Goal: Information Seeking & Learning: Learn about a topic

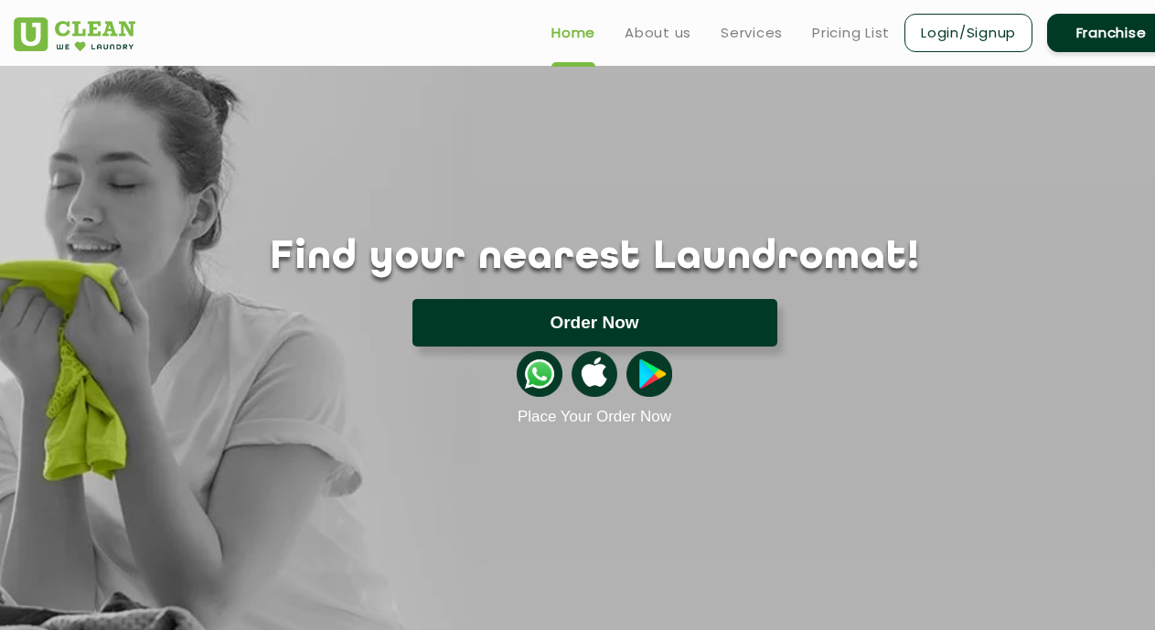
click at [638, 322] on button "Order Now" at bounding box center [594, 323] width 365 height 48
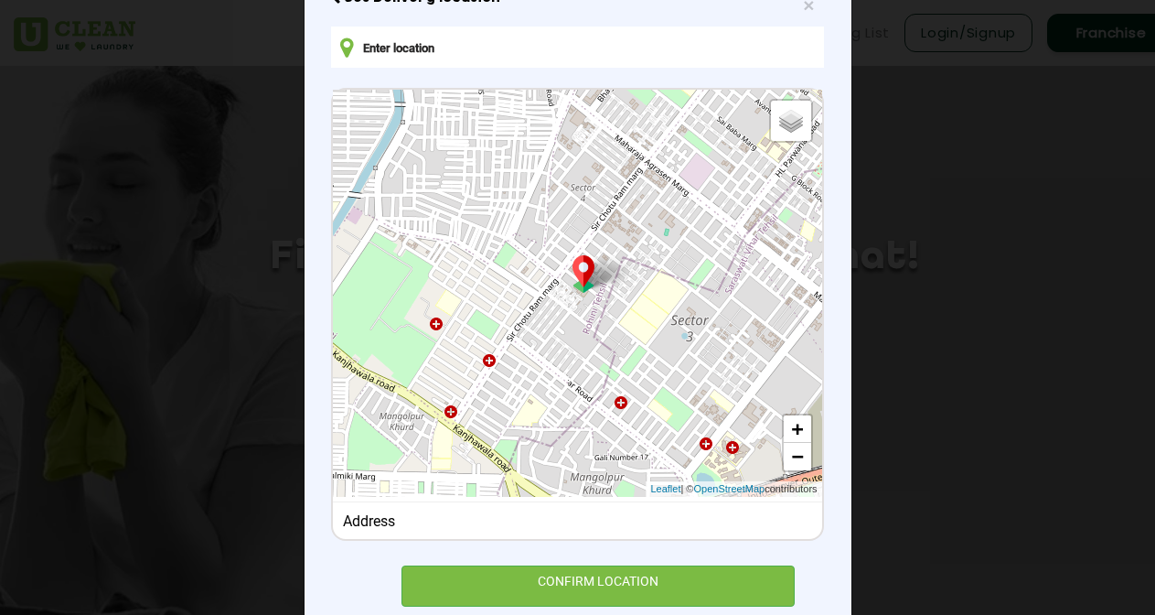
scroll to position [183, 0]
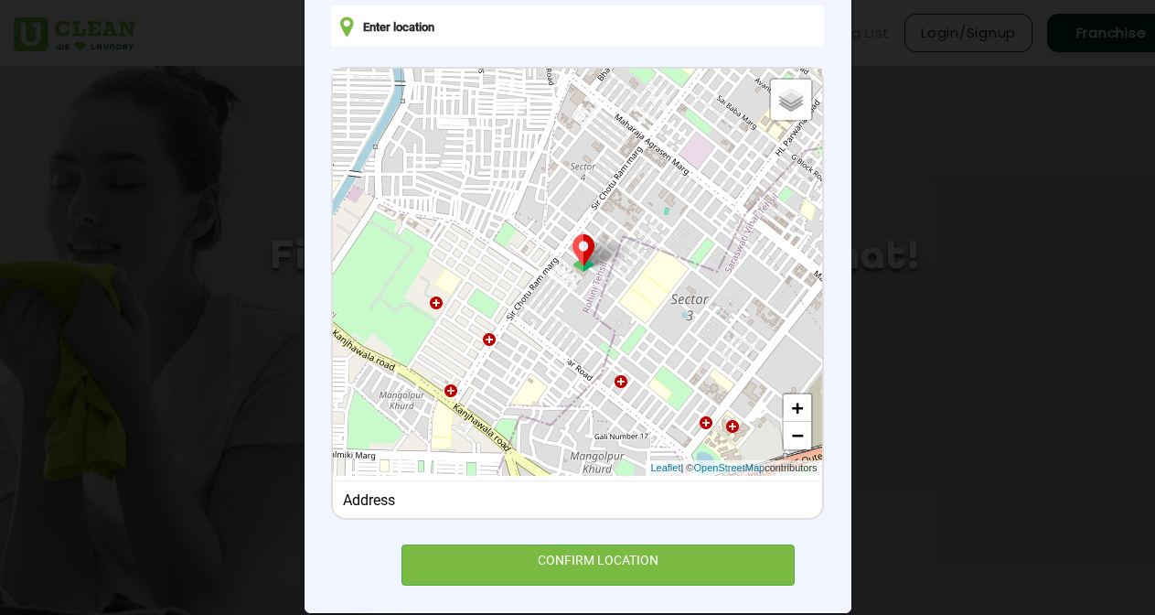
click at [462, 496] on div "Address" at bounding box center [577, 499] width 469 height 17
click at [472, 30] on input "text" at bounding box center [577, 25] width 492 height 41
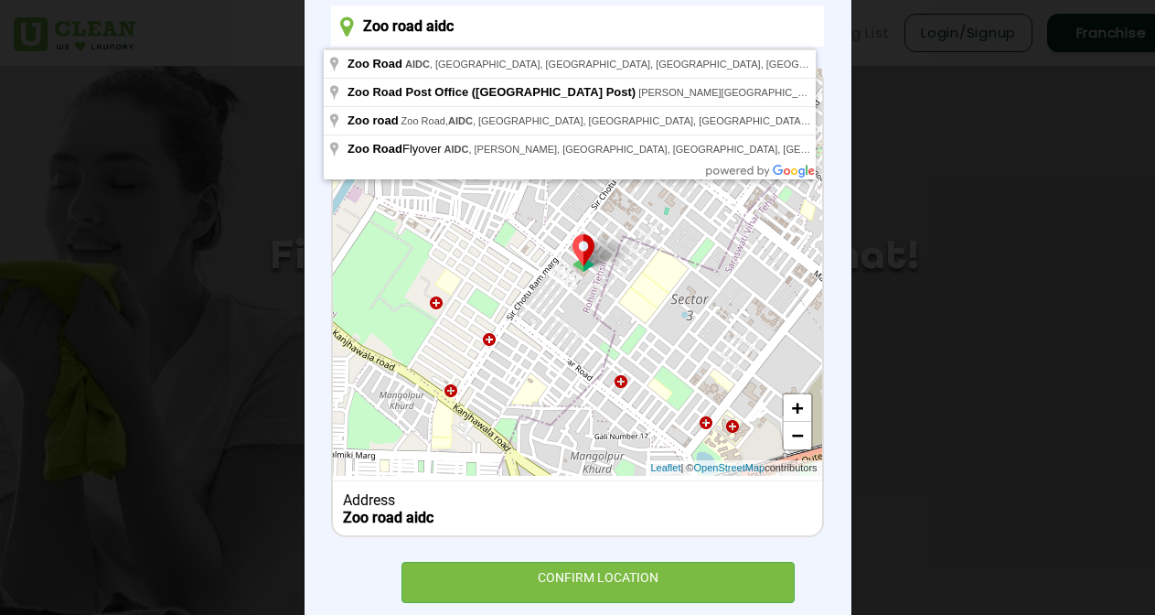
type input "Zoo road aidc"
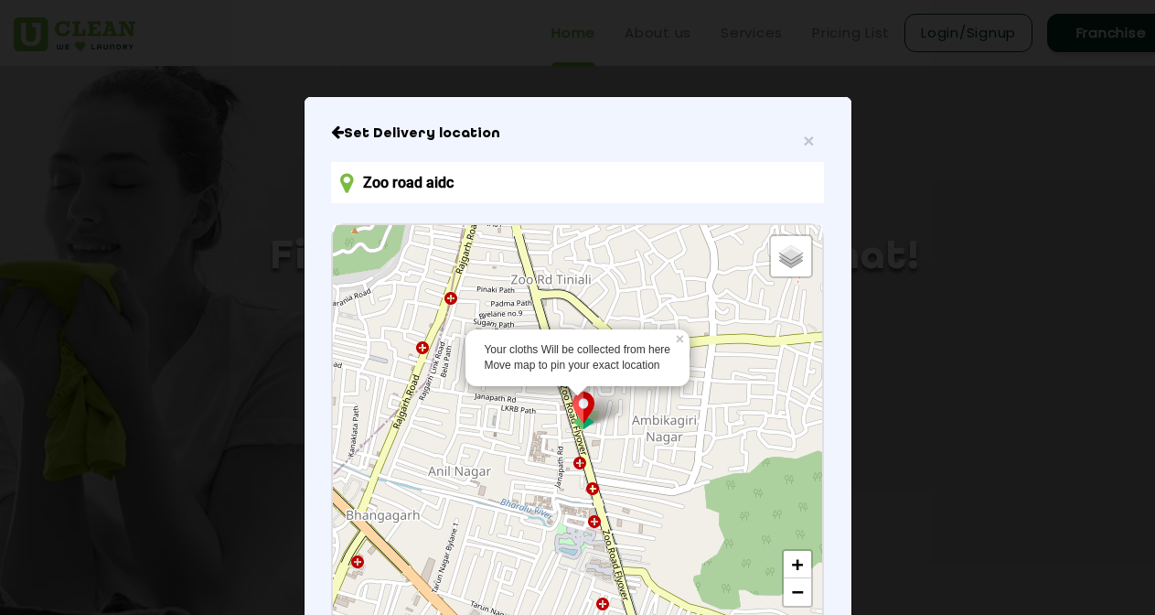
scroll to position [229, 0]
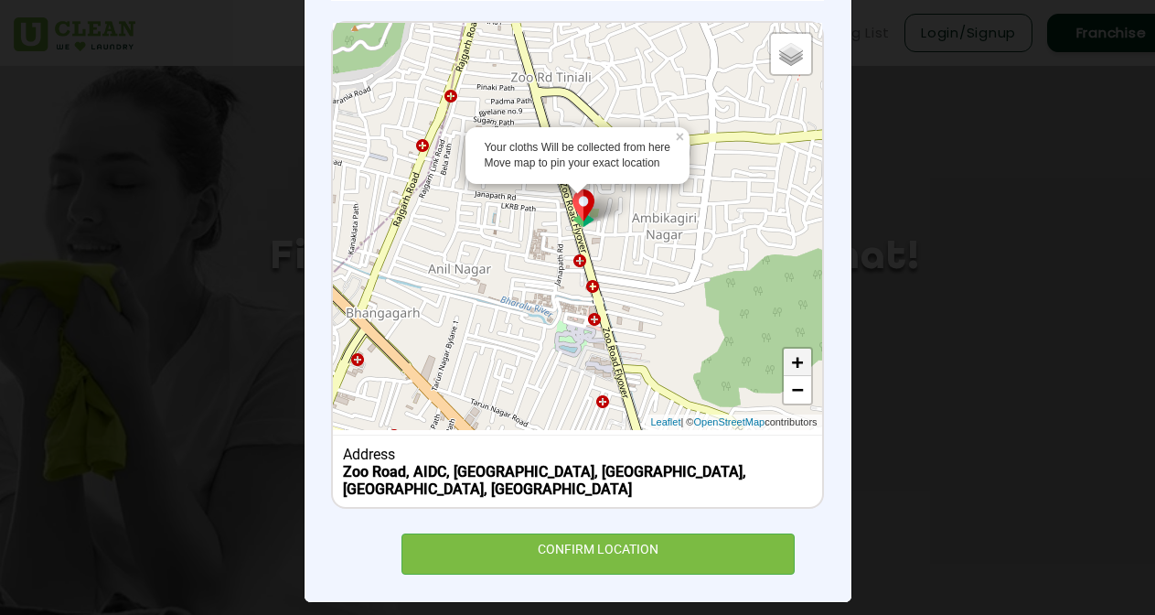
click at [786, 361] on link "+" at bounding box center [797, 361] width 27 height 27
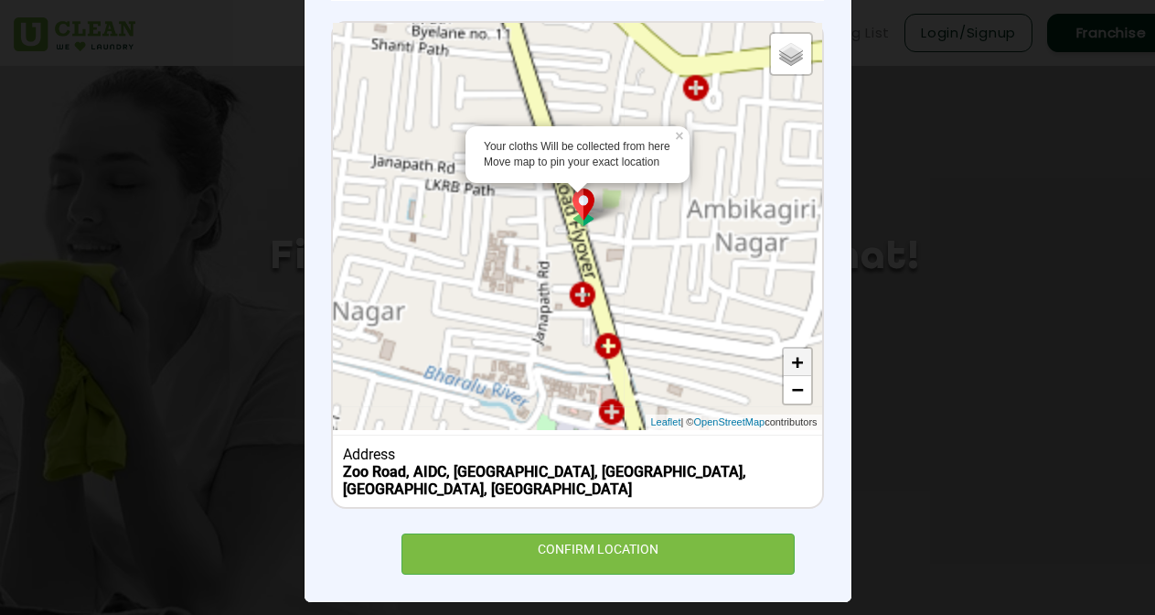
click at [786, 361] on link "+" at bounding box center [797, 361] width 27 height 27
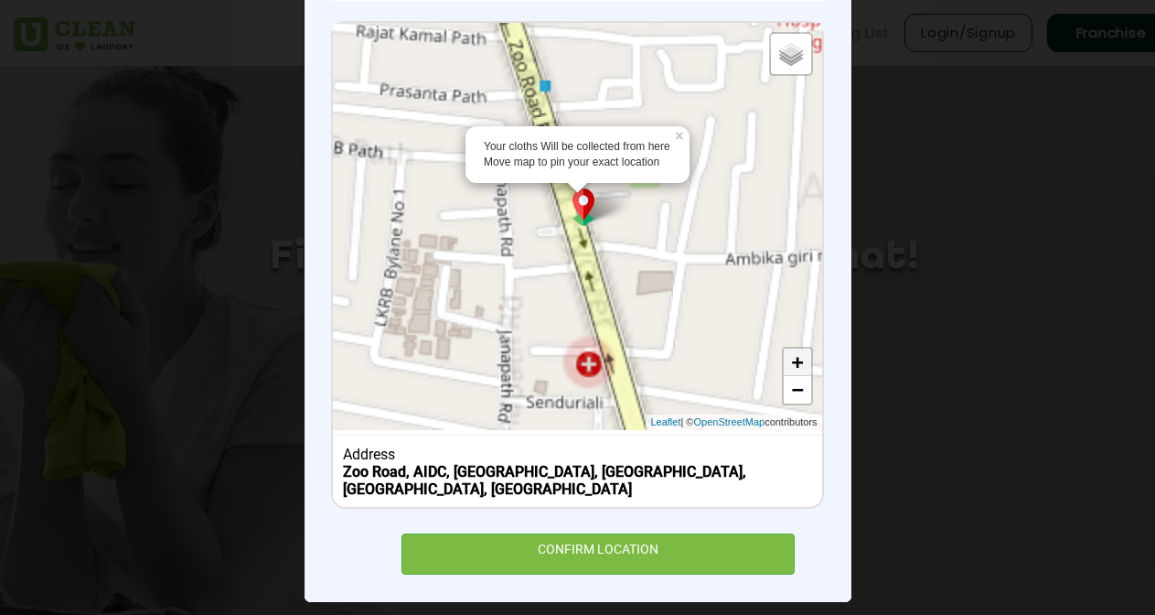
click at [786, 361] on link "+" at bounding box center [797, 361] width 27 height 27
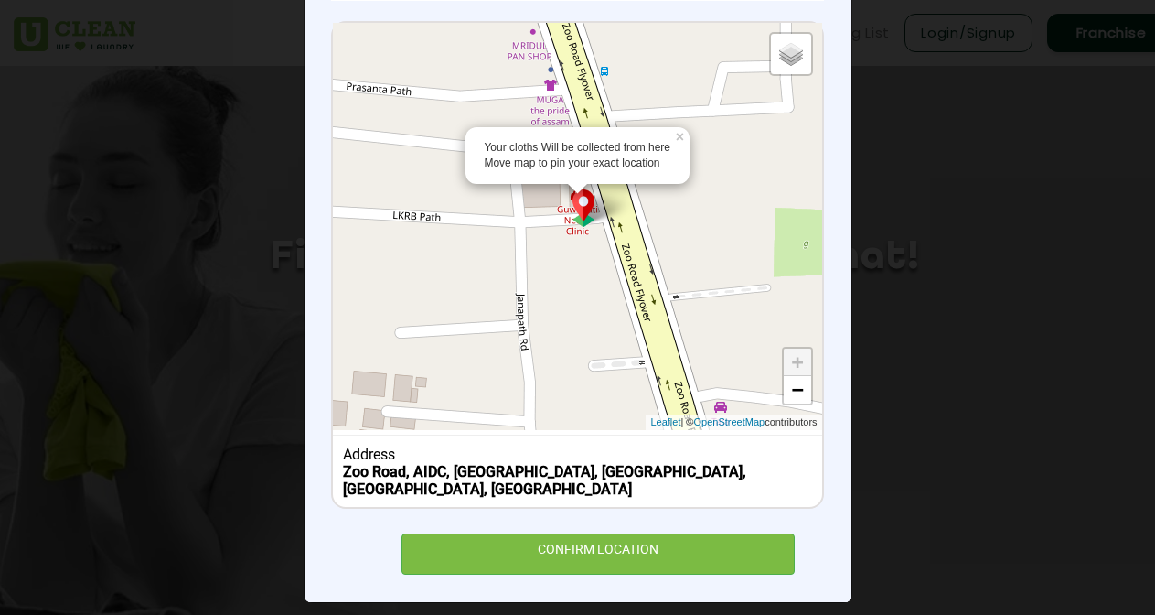
drag, startPoint x: 624, startPoint y: 262, endPoint x: 715, endPoint y: 391, distance: 157.3
click at [715, 391] on div "Your cloths Will be collected from here Move map to pin your exact location × D…" at bounding box center [577, 226] width 488 height 407
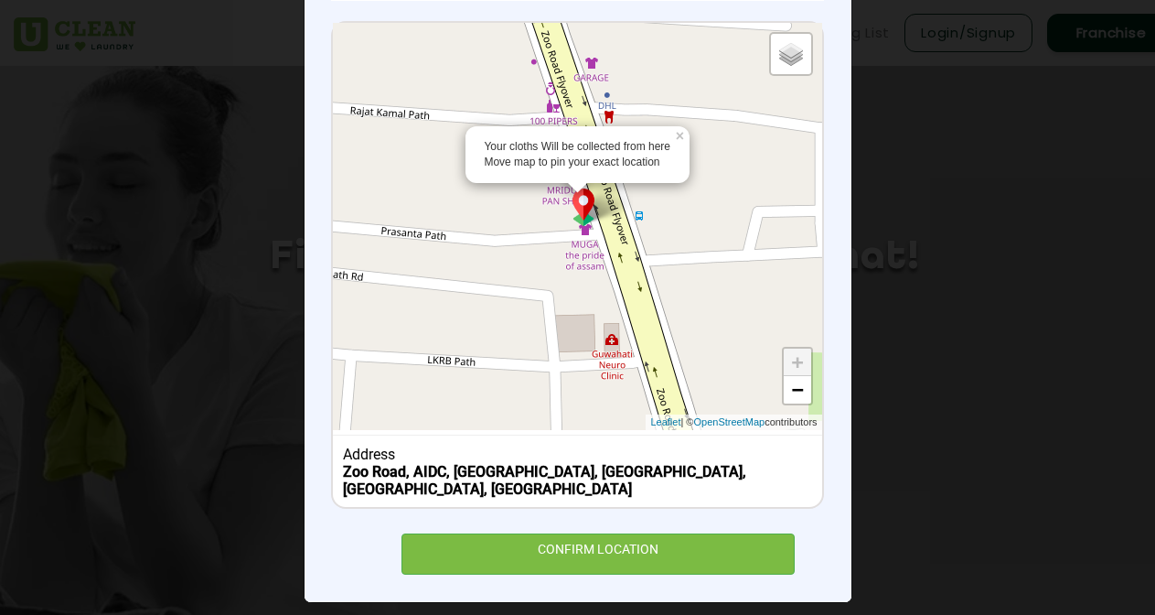
drag, startPoint x: 674, startPoint y: 230, endPoint x: 708, endPoint y: 378, distance: 151.1
click at [708, 378] on div "Your cloths Will be collected from here Move map to pin your exact location × D…" at bounding box center [577, 226] width 488 height 407
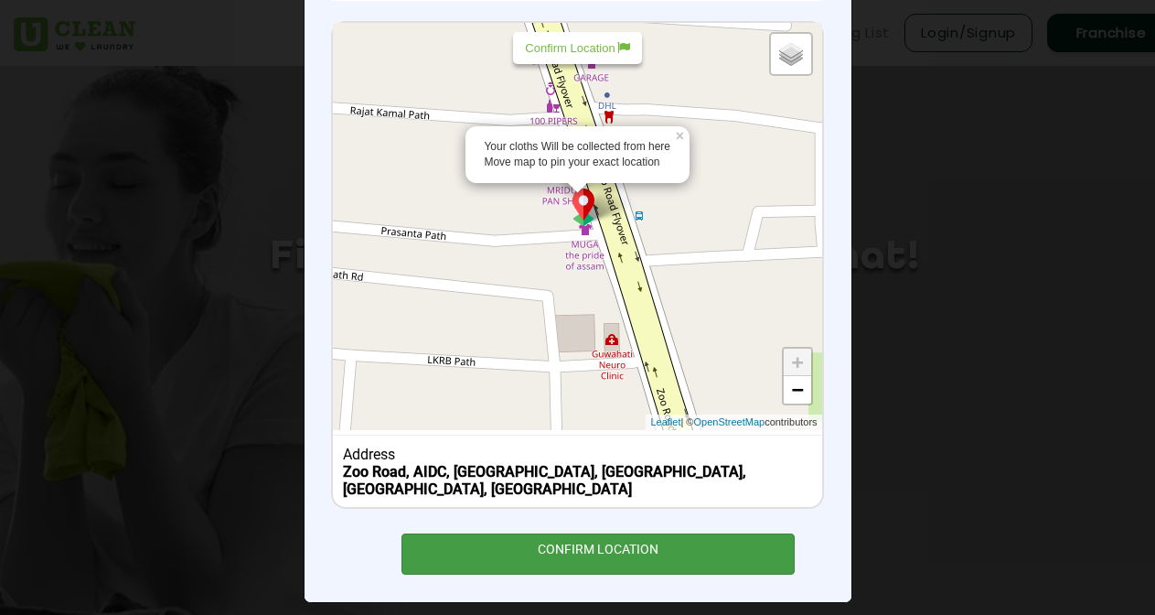
click at [628, 541] on div "CONFIRM LOCATION" at bounding box center [598, 553] width 394 height 41
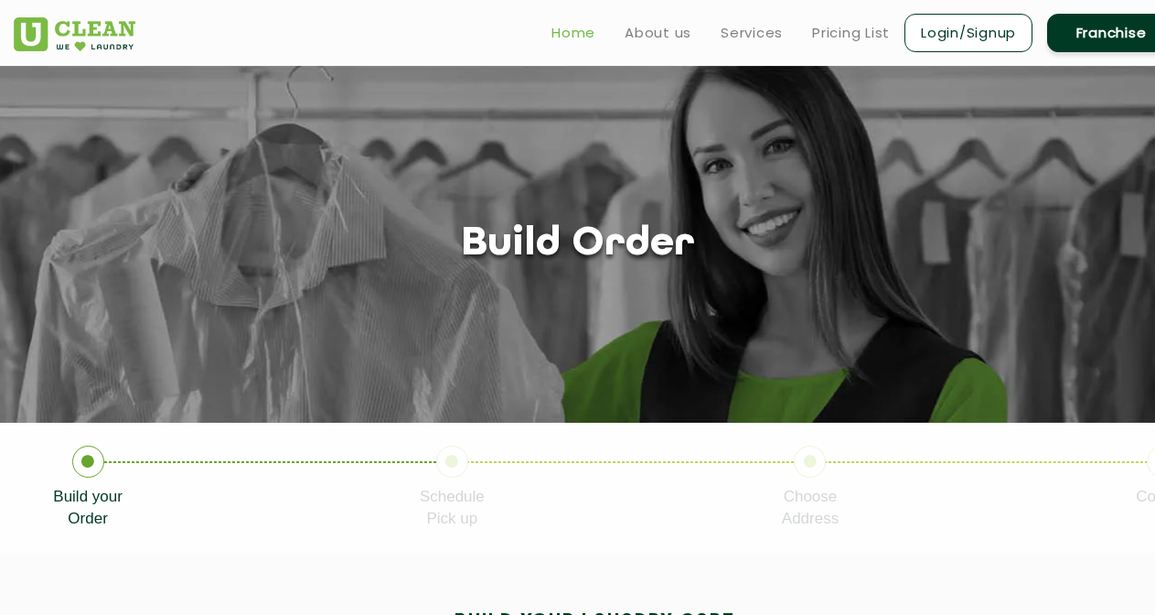
click at [573, 33] on link "Home" at bounding box center [573, 33] width 44 height 22
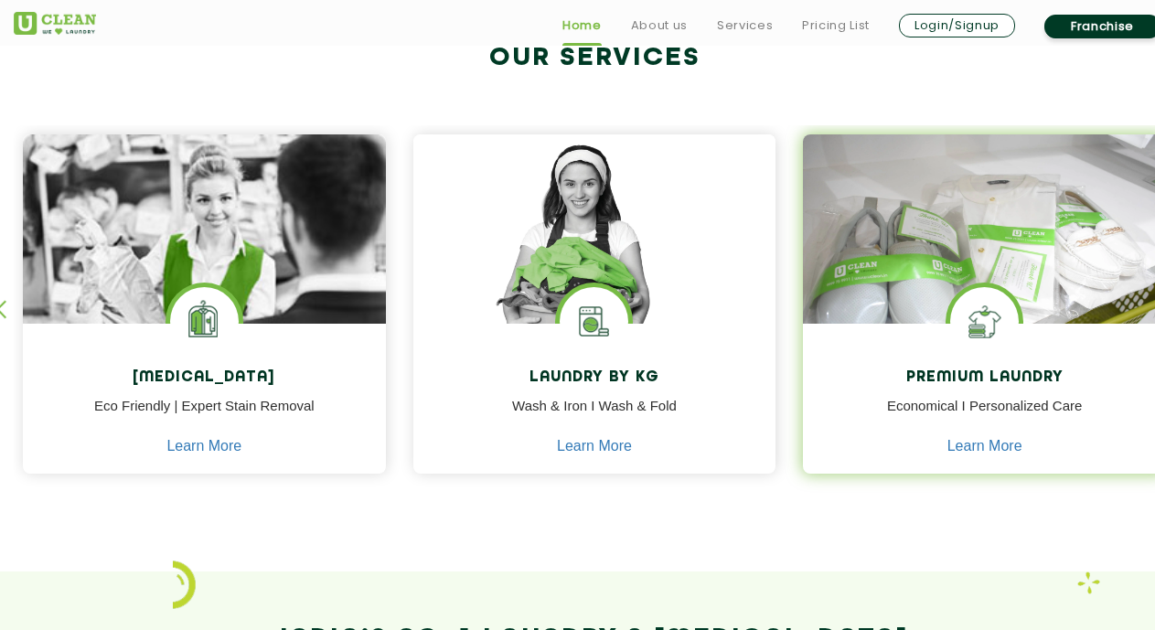
scroll to position [723, 0]
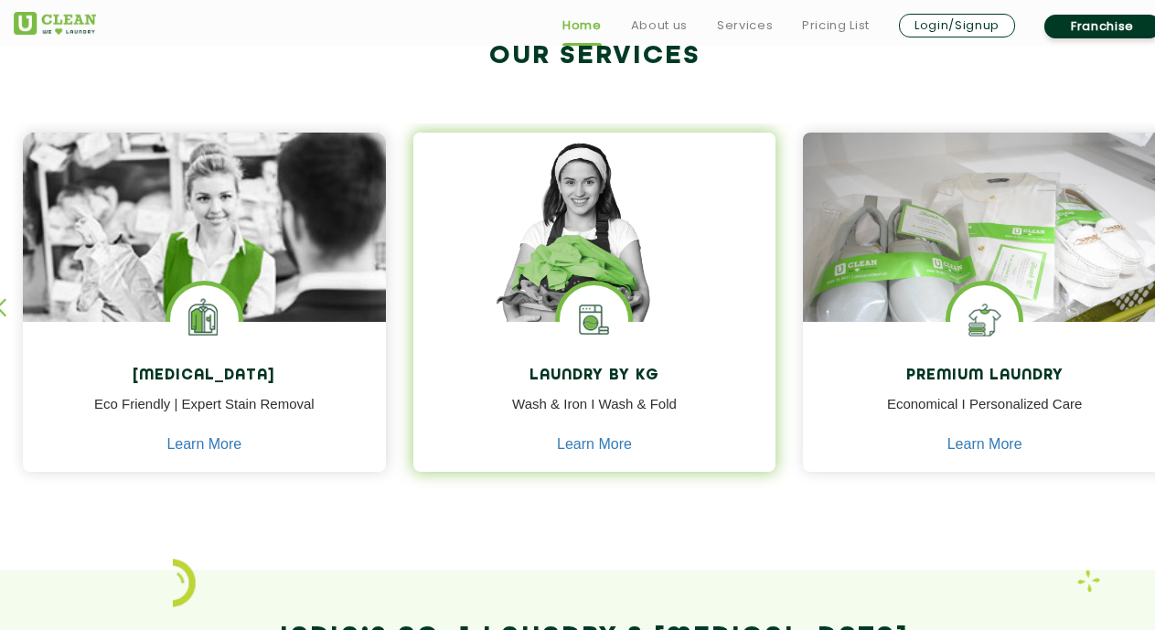
click at [622, 374] on h4 "Laundry by Kg" at bounding box center [595, 376] width 336 height 17
click at [573, 247] on img at bounding box center [594, 253] width 363 height 241
click at [595, 268] on img at bounding box center [594, 253] width 363 height 241
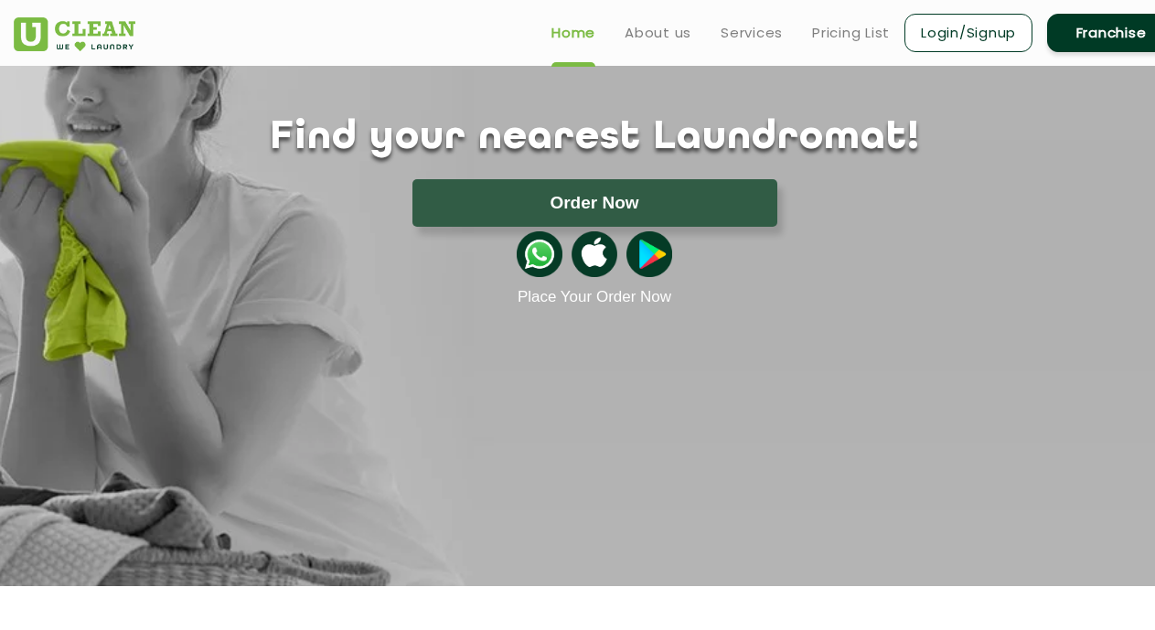
scroll to position [0, 0]
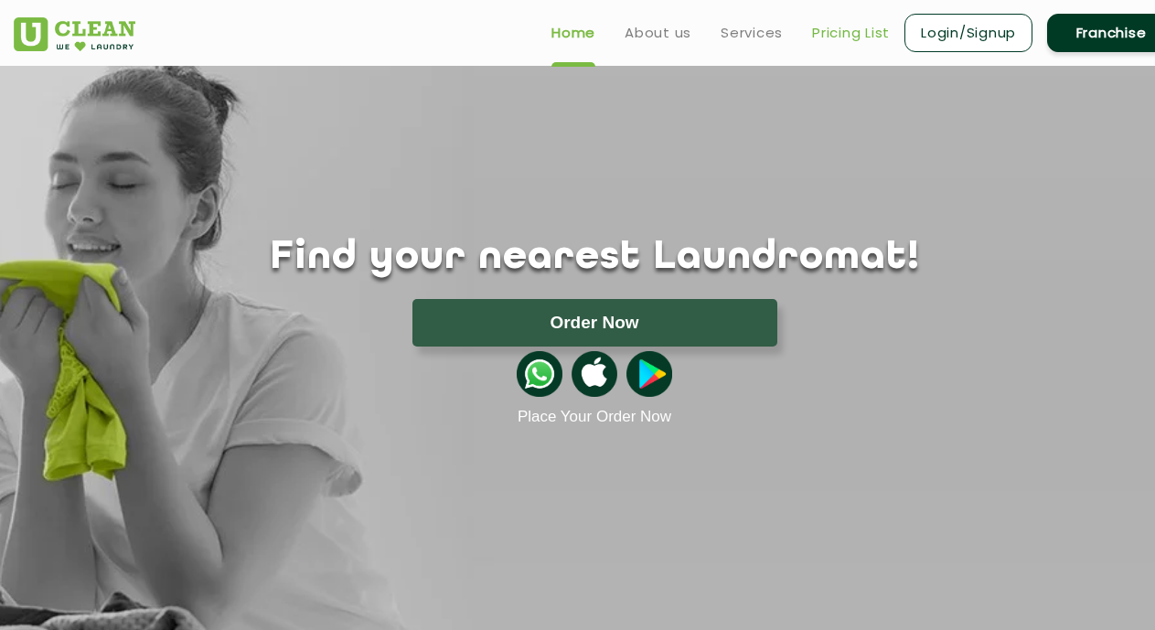
click at [845, 27] on link "Pricing List" at bounding box center [851, 33] width 78 height 22
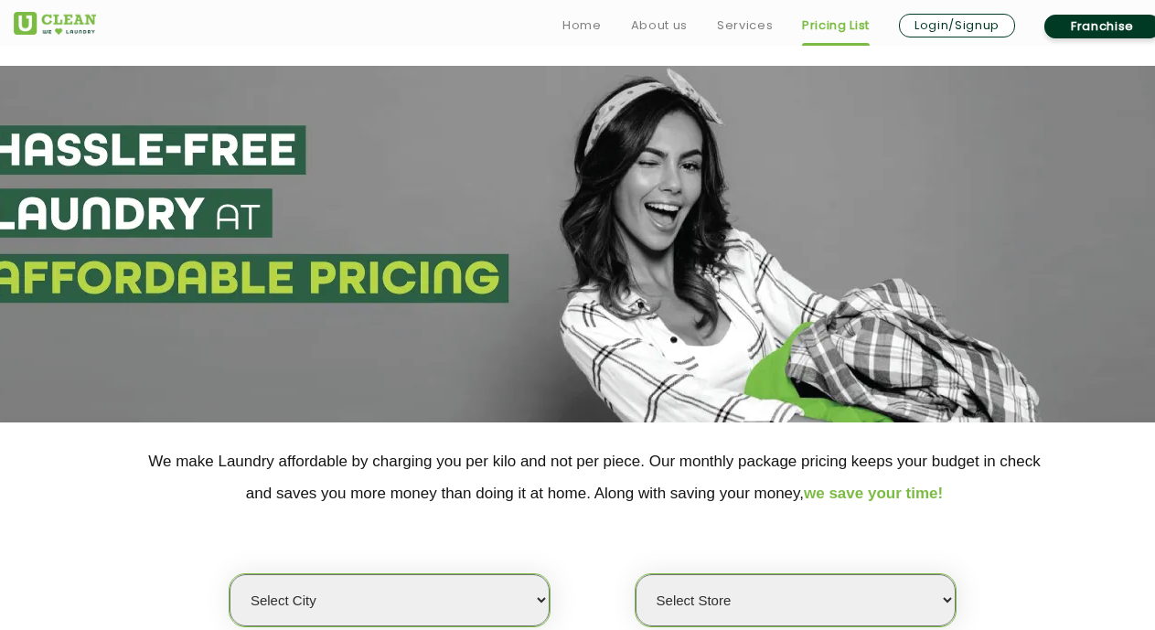
scroll to position [366, 0]
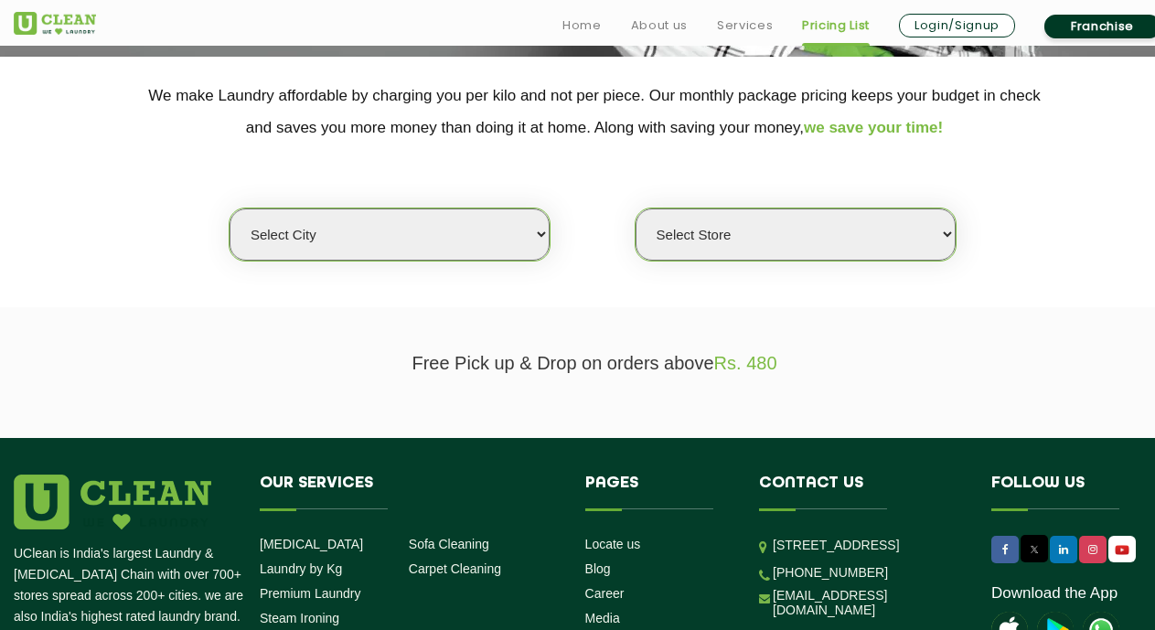
click at [517, 234] on select "Select city [GEOGRAPHIC_DATA] [GEOGRAPHIC_DATA] [GEOGRAPHIC_DATA] [GEOGRAPHIC_D…" at bounding box center [390, 235] width 320 height 52
select select "23"
click at [230, 209] on select "Select city [GEOGRAPHIC_DATA] [GEOGRAPHIC_DATA] [GEOGRAPHIC_DATA] [GEOGRAPHIC_D…" at bounding box center [390, 235] width 320 height 52
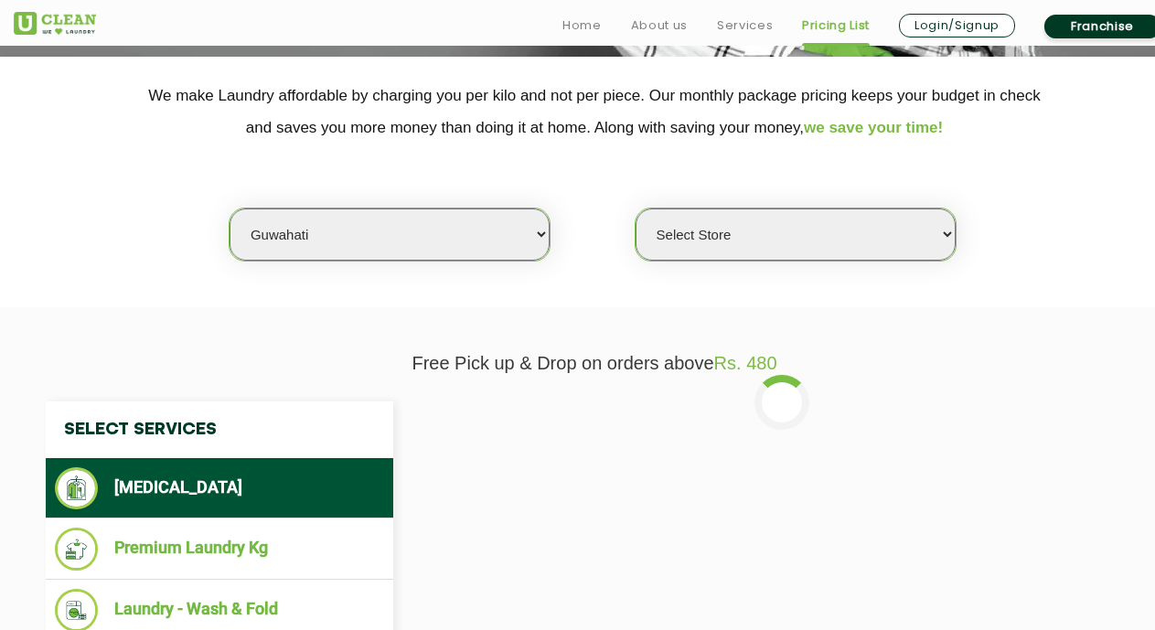
click at [839, 237] on select "Select Store UClean [PERSON_NAME] UClean Ghoramara UClean Narengi UClean Ulubar…" at bounding box center [796, 235] width 320 height 52
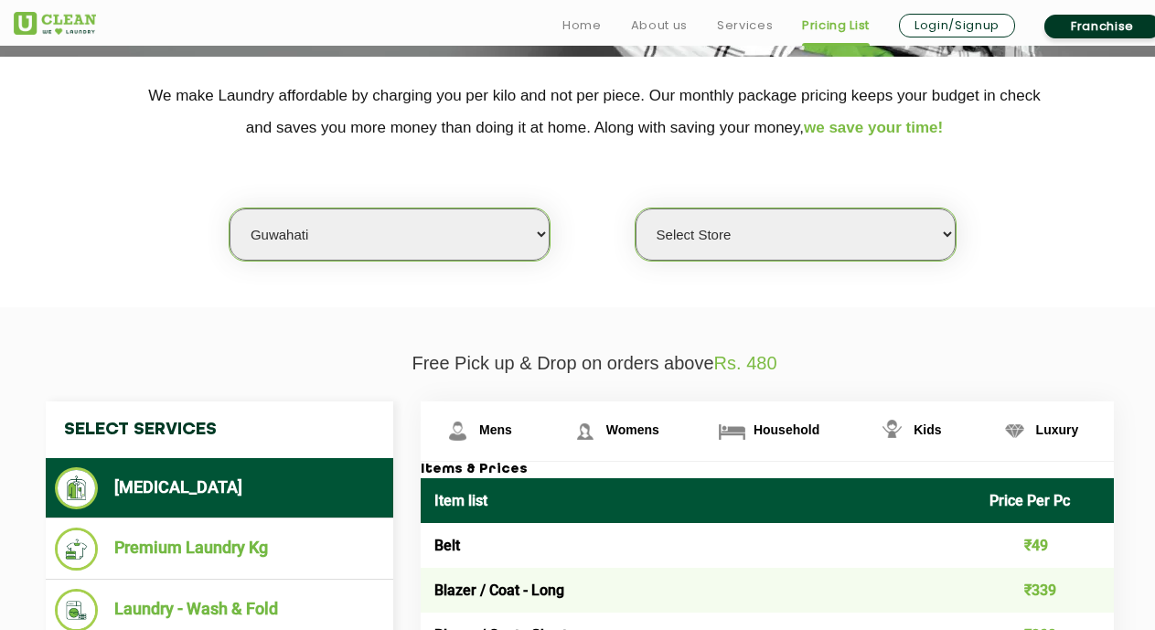
select select "50"
click at [636, 209] on select "Select Store UClean [PERSON_NAME] UClean Ghoramara UClean Narengi UClean Ulubar…" at bounding box center [796, 235] width 320 height 52
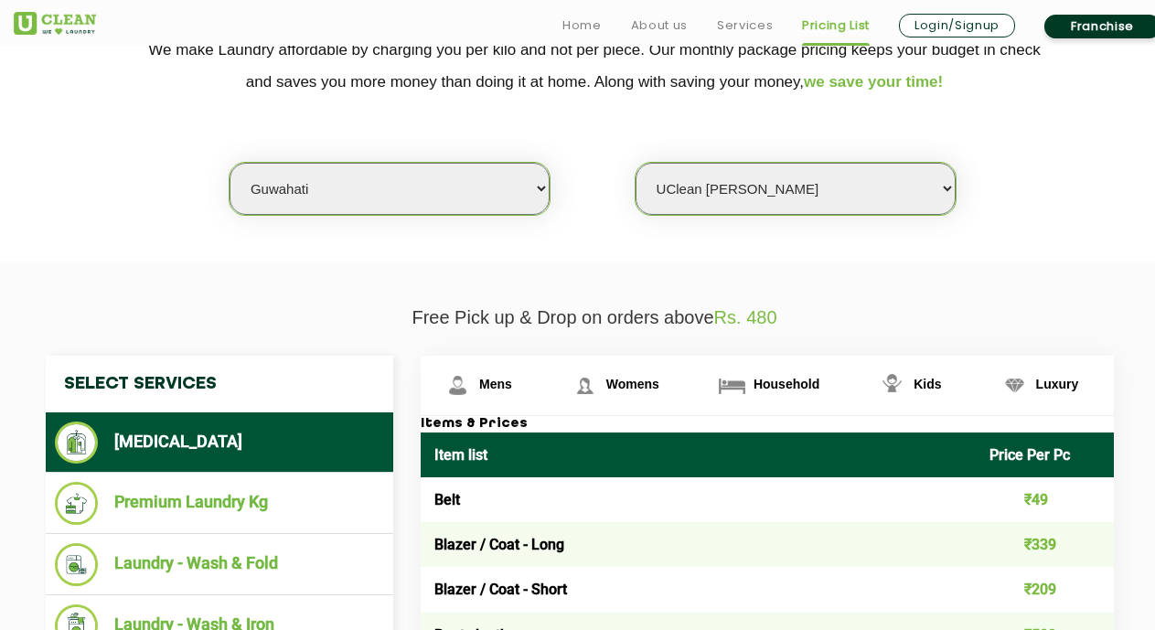
scroll to position [457, 0]
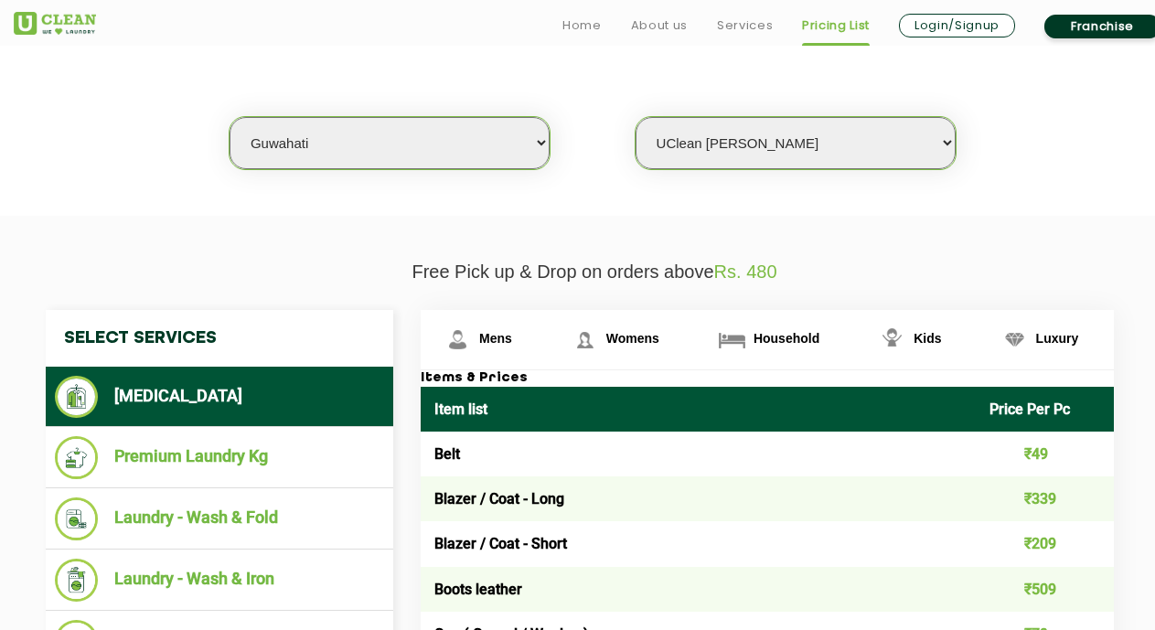
drag, startPoint x: 665, startPoint y: 295, endPoint x: 632, endPoint y: 295, distance: 32.9
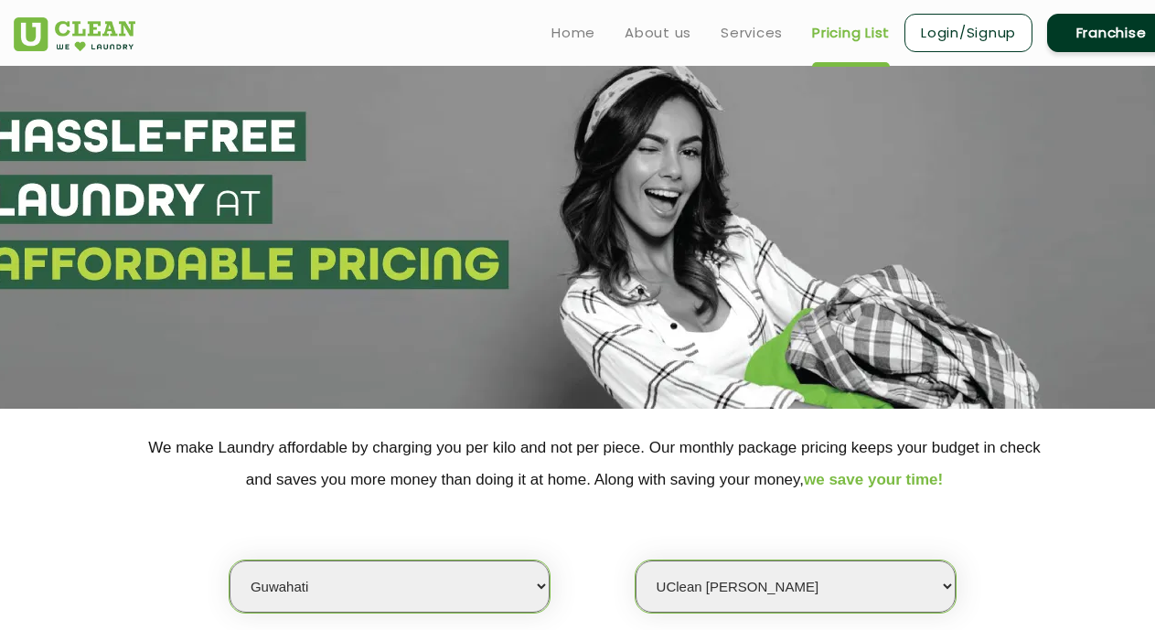
scroll to position [0, 0]
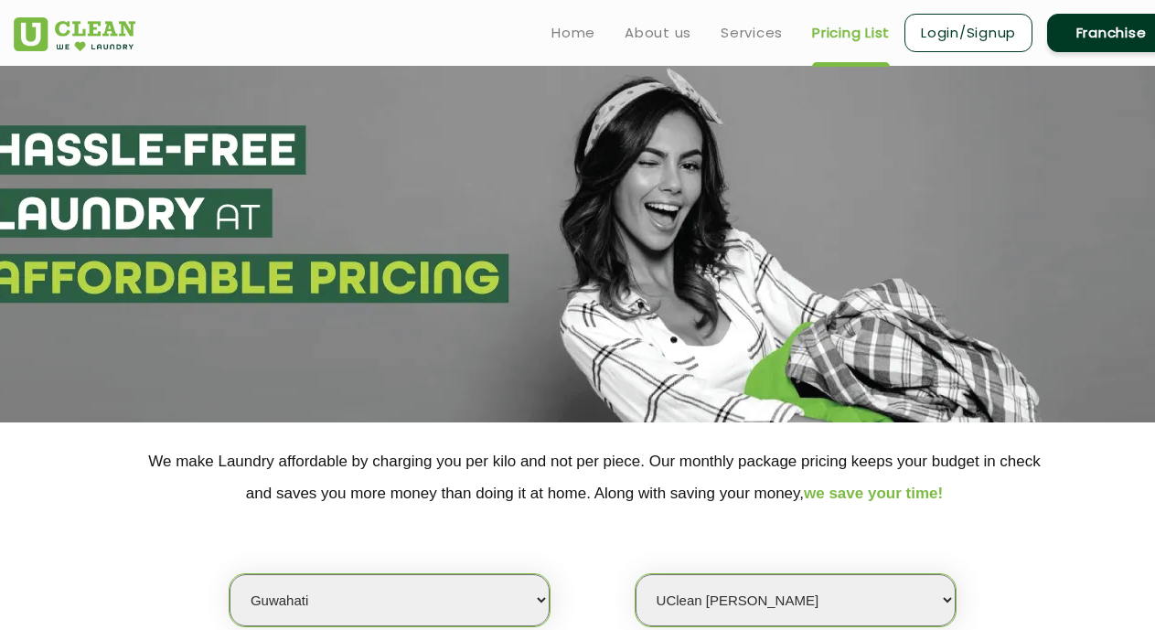
click at [1027, 273] on section at bounding box center [577, 244] width 1155 height 357
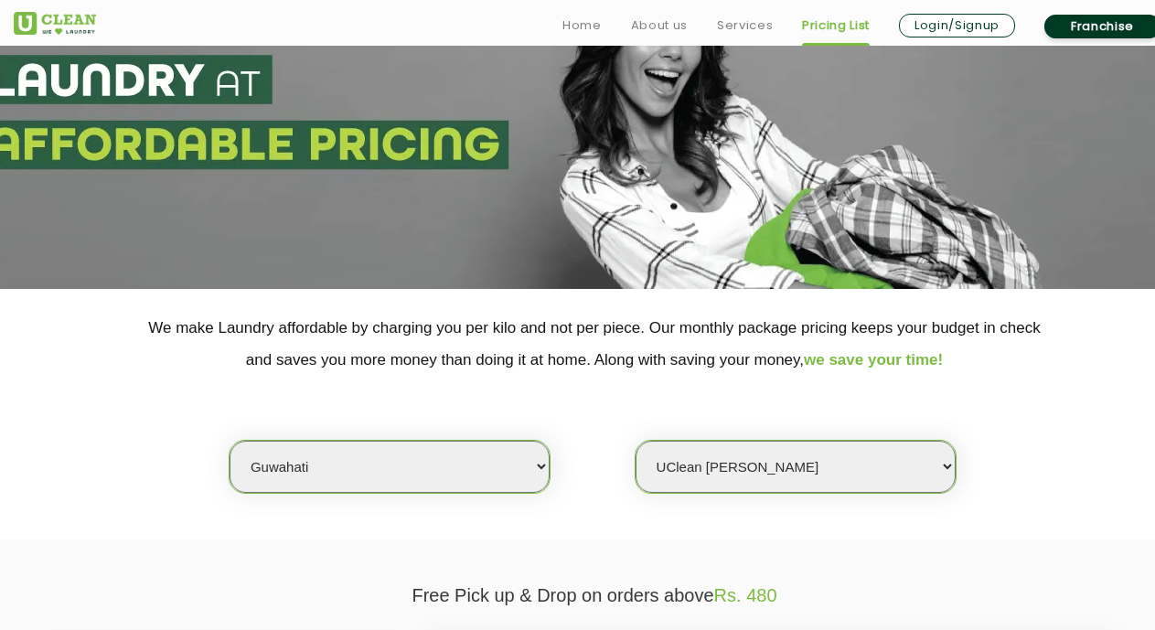
scroll to position [183, 0]
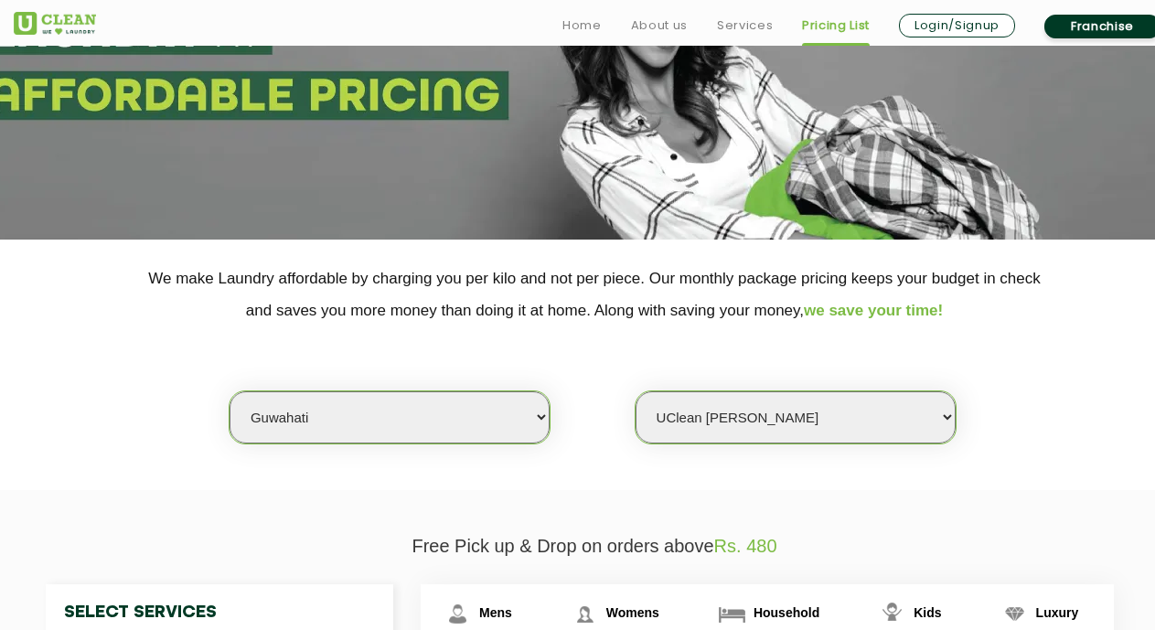
click at [547, 412] on select "Select city [GEOGRAPHIC_DATA] [GEOGRAPHIC_DATA] [GEOGRAPHIC_DATA] [GEOGRAPHIC_D…" at bounding box center [390, 417] width 320 height 52
click at [573, 411] on div "Select city [GEOGRAPHIC_DATA] [GEOGRAPHIC_DATA] [GEOGRAPHIC_DATA] [GEOGRAPHIC_D…" at bounding box center [594, 386] width 1189 height 118
